Goal: Find specific page/section: Find specific page/section

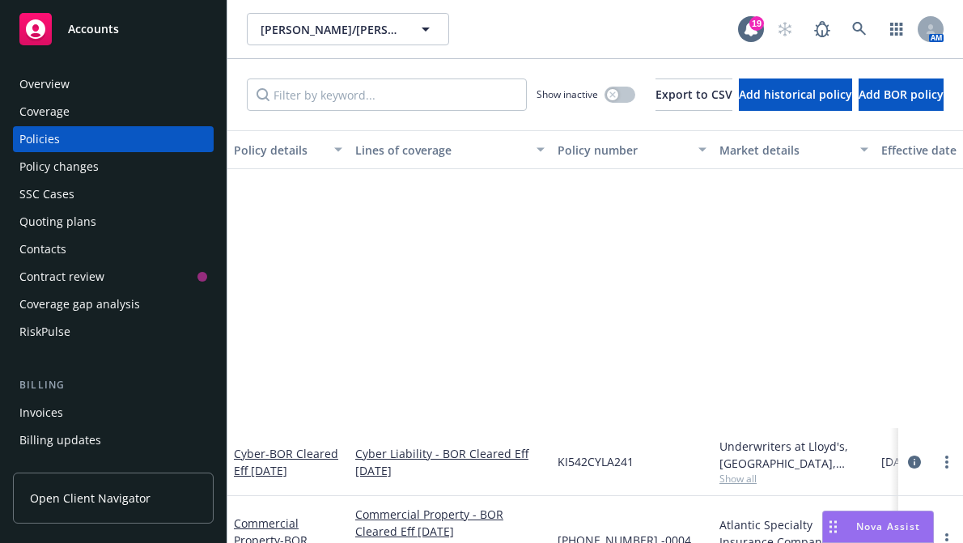
scroll to position [506, 0]
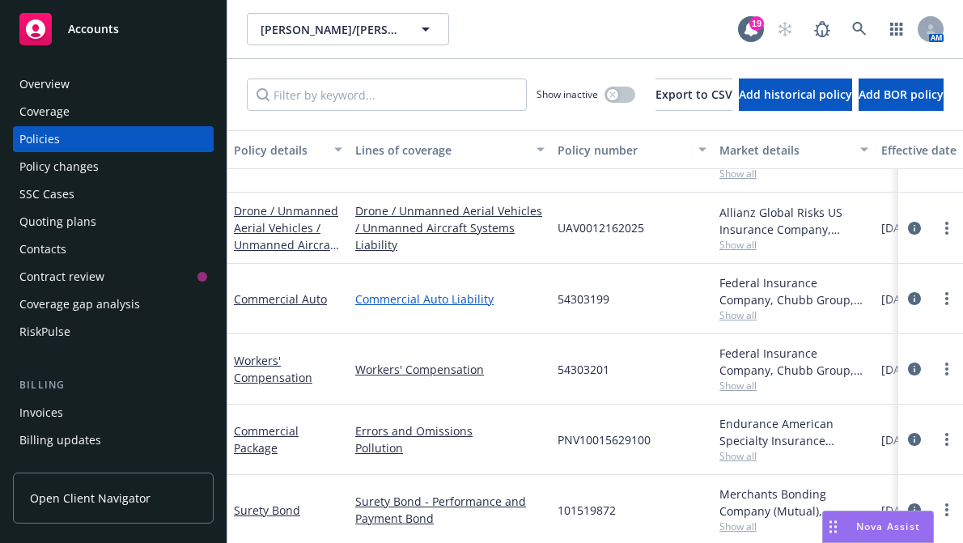
click at [373, 297] on link "Commercial Auto Liability" at bounding box center [449, 299] width 189 height 17
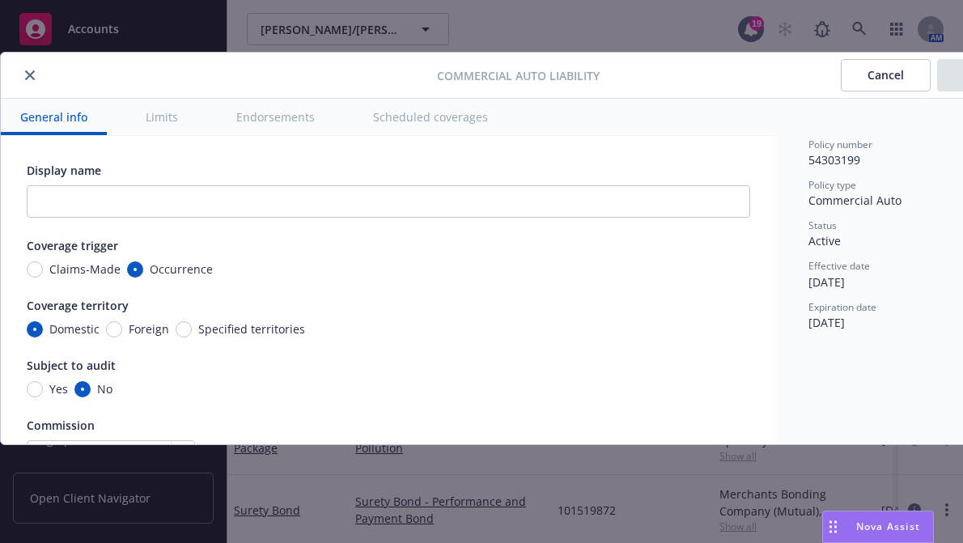
click at [28, 71] on icon "close" at bounding box center [30, 75] width 10 height 10
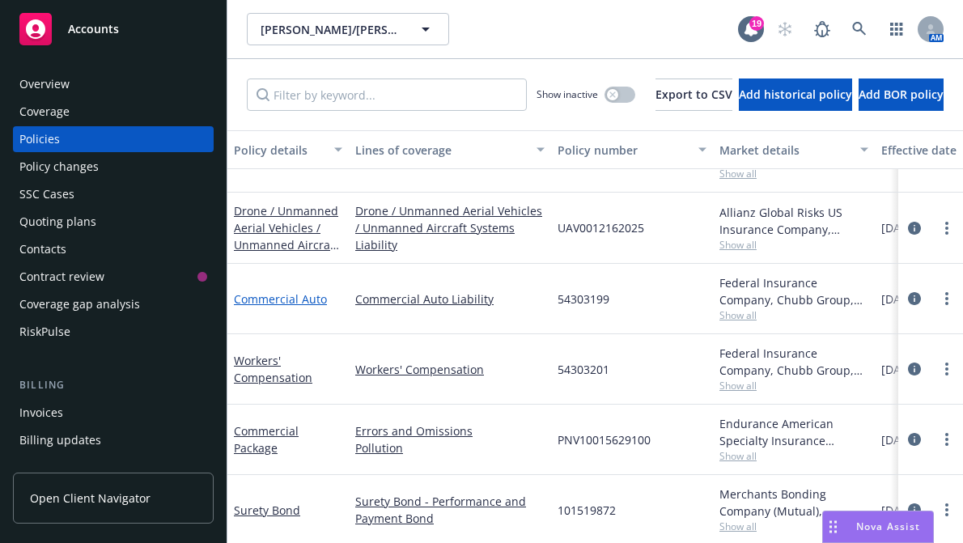
click at [263, 301] on link "Commercial Auto" at bounding box center [280, 298] width 93 height 15
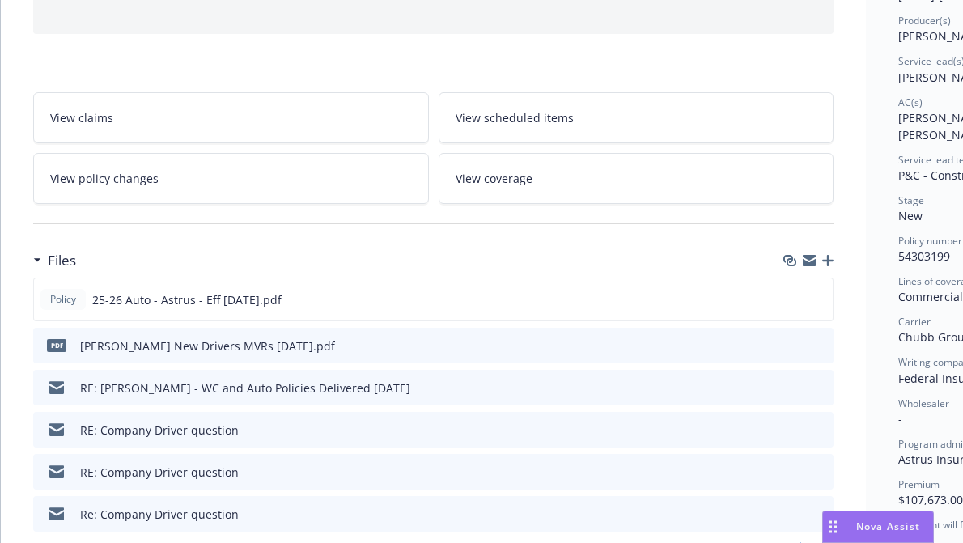
scroll to position [202, 0]
